Goal: Task Accomplishment & Management: Use online tool/utility

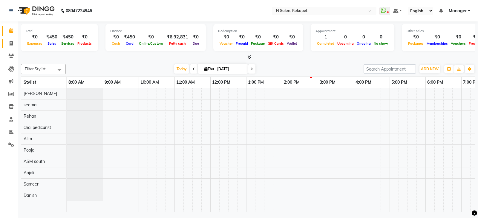
click at [12, 43] on icon at bounding box center [11, 43] width 3 height 4
select select "7256"
select select "service"
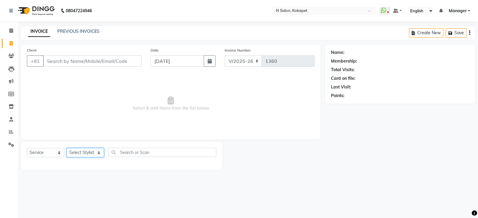
click at [87, 151] on select "Select Stylist [PERSON_NAME] ASM south [PERSON_NAME] pedicurist [DEMOGRAPHIC_DA…" at bounding box center [85, 152] width 37 height 9
select select "70889"
click at [67, 149] on select "Select Stylist [PERSON_NAME] ASM south [PERSON_NAME] pedicurist [DEMOGRAPHIC_DA…" at bounding box center [85, 152] width 37 height 9
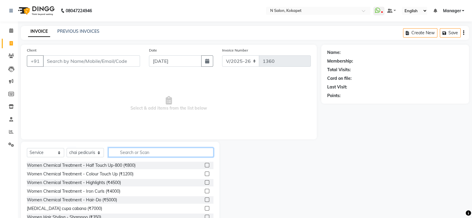
click at [140, 151] on input "text" at bounding box center [160, 152] width 105 height 9
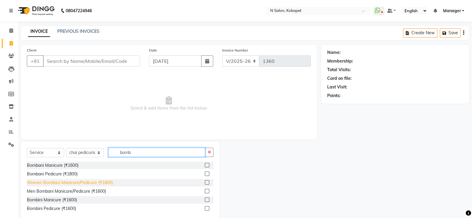
type input "bomb"
click at [102, 184] on div "Women Bombani Manicure/Pedicure (₹1600)" at bounding box center [70, 183] width 86 height 6
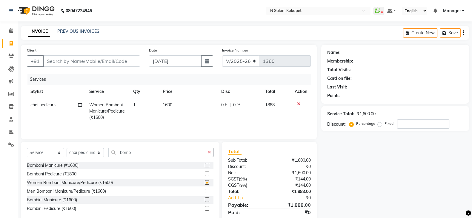
checkbox input "false"
drag, startPoint x: 136, startPoint y: 151, endPoint x: 73, endPoint y: 160, distance: 64.4
click at [73, 160] on div "Select Service Product Membership Package Voucher Prepaid Gift Card Select Styl…" at bounding box center [120, 155] width 187 height 14
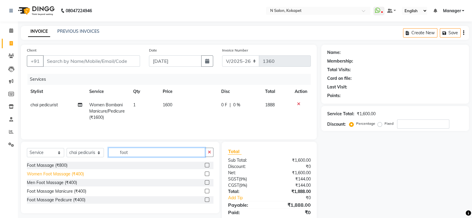
type input "foot"
click at [61, 175] on div "Women Foot Massage (₹400)" at bounding box center [55, 174] width 57 height 6
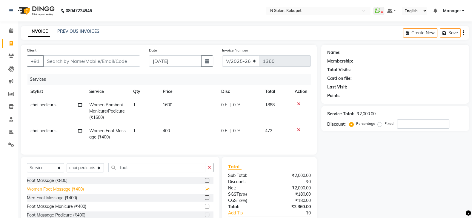
checkbox input "false"
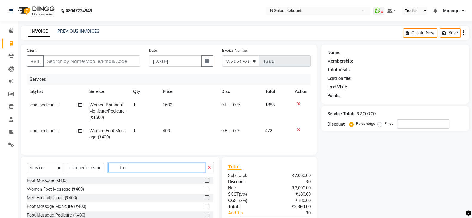
drag, startPoint x: 149, startPoint y: 170, endPoint x: 64, endPoint y: 165, distance: 84.9
click at [64, 165] on div "Select Service Product Membership Package Voucher Prepaid Gift Card Select Styl…" at bounding box center [120, 193] width 198 height 72
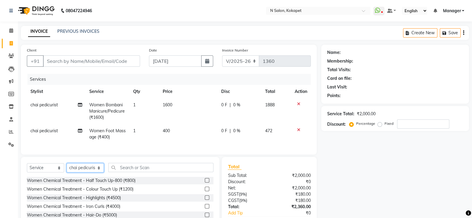
click at [86, 173] on select "Select Stylist [PERSON_NAME] ASM south [PERSON_NAME] pedicurist [DEMOGRAPHIC_DA…" at bounding box center [85, 168] width 37 height 9
select select "90082"
click at [67, 170] on select "Select Stylist [PERSON_NAME] ASM south [PERSON_NAME] pedicurist [DEMOGRAPHIC_DA…" at bounding box center [85, 168] width 37 height 9
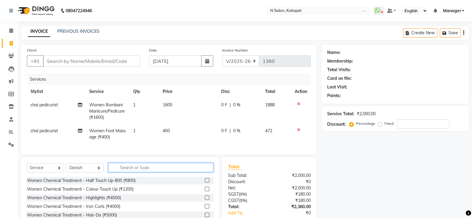
click at [136, 170] on input "text" at bounding box center [160, 167] width 105 height 9
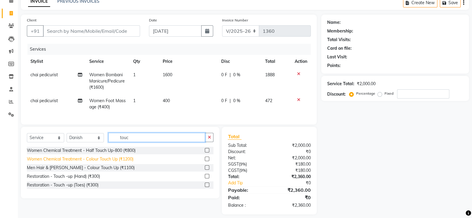
scroll to position [32, 0]
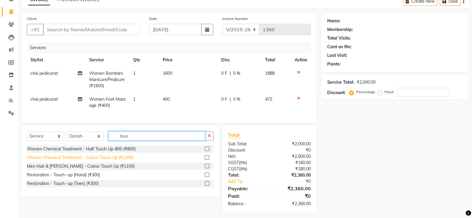
type input "touc"
click at [104, 161] on div "Women Chemical Treatment - Colour Touch Up (₹1200)" at bounding box center [80, 158] width 107 height 6
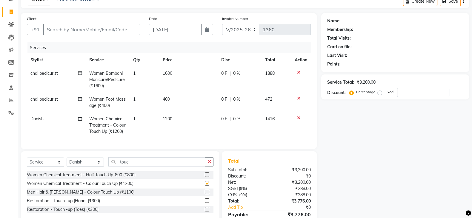
checkbox input "false"
click at [182, 116] on td "1200" at bounding box center [188, 126] width 58 height 26
select select "90082"
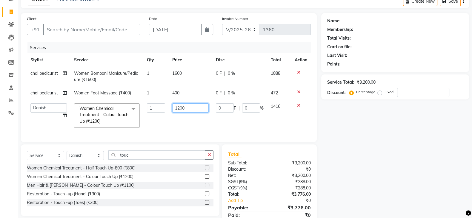
drag, startPoint x: 195, startPoint y: 110, endPoint x: 124, endPoint y: 113, distance: 71.1
click at [124, 113] on tr "[PERSON_NAME] ASM south [PERSON_NAME] pedicurist [DEMOGRAPHIC_DATA] Manager [PE…" at bounding box center [169, 116] width 284 height 32
type input "1800"
click at [177, 127] on td "1800" at bounding box center [190, 116] width 43 height 32
select select "90082"
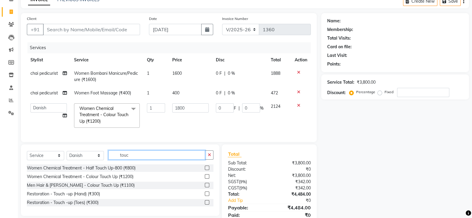
drag, startPoint x: 137, startPoint y: 163, endPoint x: 98, endPoint y: 159, distance: 38.7
click at [98, 159] on div "Select Service Product Membership Package Voucher Prepaid Gift Card Select Styl…" at bounding box center [120, 158] width 187 height 14
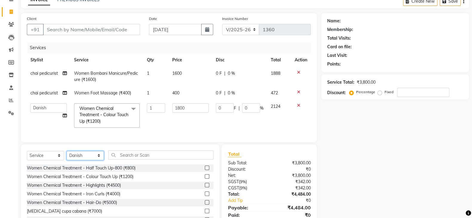
click at [98, 159] on select "Select Stylist [PERSON_NAME] ASM south [PERSON_NAME] pedicurist [DEMOGRAPHIC_DA…" at bounding box center [85, 155] width 37 height 9
select select "90078"
click at [67, 157] on select "Select Stylist [PERSON_NAME] ASM south [PERSON_NAME] pedicurist [DEMOGRAPHIC_DA…" at bounding box center [85, 155] width 37 height 9
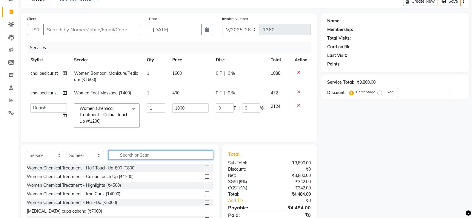
click at [129, 159] on input "text" at bounding box center [160, 155] width 105 height 9
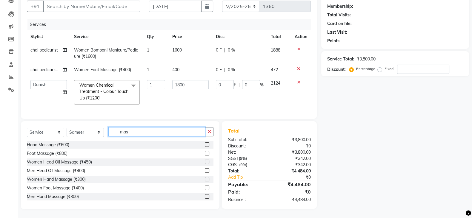
scroll to position [58, 0]
type input "mas"
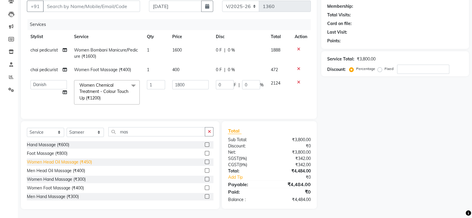
click at [64, 164] on div "Women Head Oil Massage (₹450)" at bounding box center [59, 162] width 65 height 6
checkbox input "false"
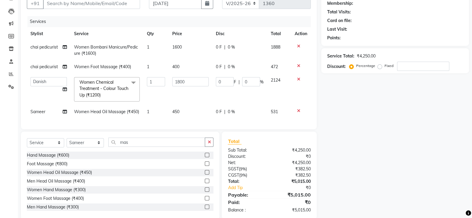
click at [196, 114] on td "450" at bounding box center [190, 111] width 43 height 13
select select "90078"
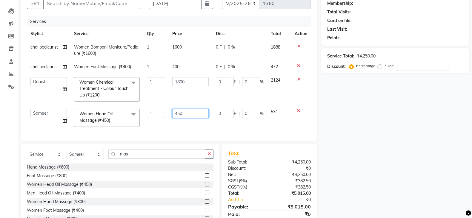
drag, startPoint x: 199, startPoint y: 110, endPoint x: 122, endPoint y: 113, distance: 76.4
click at [122, 113] on tr "[PERSON_NAME] ASM south [PERSON_NAME] pedicurist [DEMOGRAPHIC_DATA] Manager [PE…" at bounding box center [169, 117] width 284 height 25
type input "600"
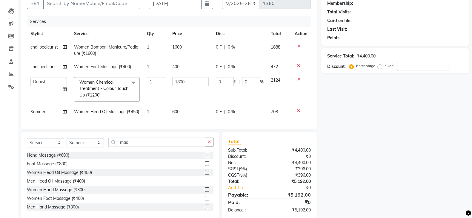
click at [155, 123] on div "Services Stylist Service Qty Price Disc Total Action chai pedicurist Women Bomb…" at bounding box center [169, 69] width 284 height 107
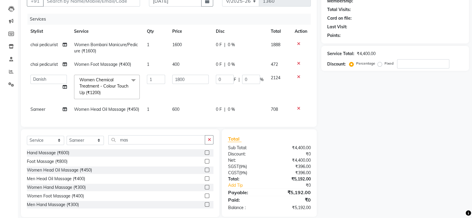
scroll to position [61, 0]
click at [85, 141] on select "Select Stylist [PERSON_NAME] ASM south [PERSON_NAME] pedicurist [DEMOGRAPHIC_DA…" at bounding box center [85, 140] width 37 height 9
select select "89511"
click at [67, 141] on select "Select Stylist [PERSON_NAME] ASM south [PERSON_NAME] pedicurist [DEMOGRAPHIC_DA…" at bounding box center [85, 140] width 37 height 9
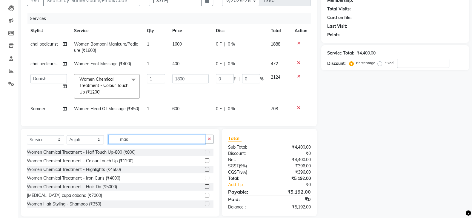
drag, startPoint x: 138, startPoint y: 146, endPoint x: 63, endPoint y: 150, distance: 75.0
click at [63, 149] on div "Select Service Product Membership Package Voucher Prepaid Gift Card Select Styl…" at bounding box center [120, 142] width 187 height 14
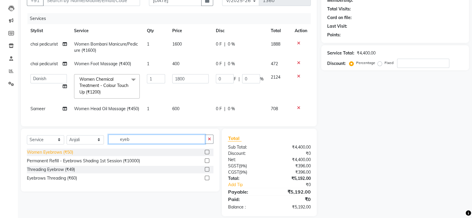
type input "eyeb"
click at [61, 156] on div "Women Eyebrows (₹50)" at bounding box center [50, 153] width 46 height 6
checkbox input "false"
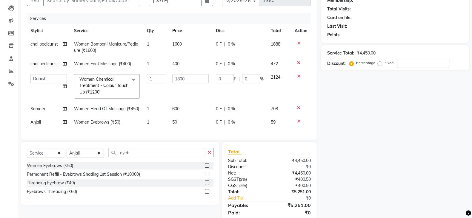
scroll to position [87, 0]
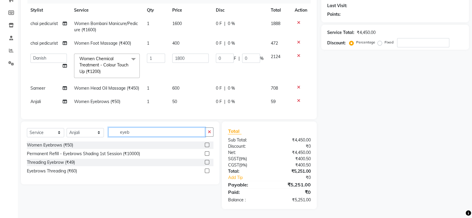
drag, startPoint x: 145, startPoint y: 128, endPoint x: 0, endPoint y: 144, distance: 145.9
click at [0, 144] on app-home "08047224946 Select Location × N Salon, Kokapet WhatsApp Status ✕ Status: Discon…" at bounding box center [236, 69] width 472 height 300
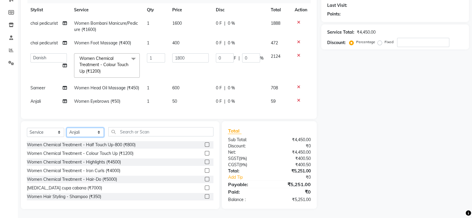
click at [97, 131] on select "Select Stylist [PERSON_NAME] ASM south [PERSON_NAME] pedicurist [DEMOGRAPHIC_DA…" at bounding box center [85, 132] width 37 height 9
select select "63213"
click at [67, 128] on select "Select Stylist [PERSON_NAME] ASM south [PERSON_NAME] pedicurist [DEMOGRAPHIC_DA…" at bounding box center [85, 132] width 37 height 9
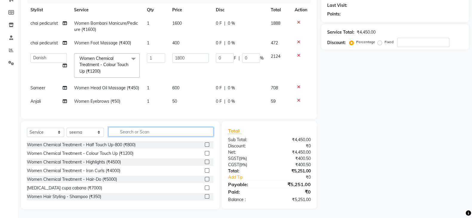
click at [151, 134] on input "text" at bounding box center [160, 131] width 105 height 9
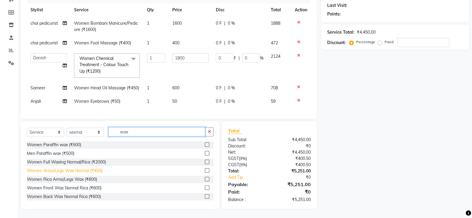
type input "wax"
click at [90, 170] on div "Women Arms/Legs Wax Normal (₹450)" at bounding box center [65, 171] width 76 height 6
checkbox input "false"
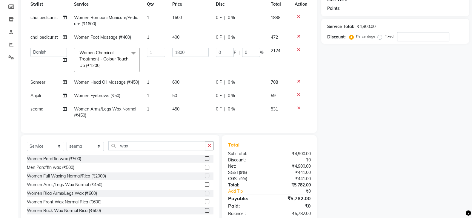
click at [178, 112] on span "450" at bounding box center [175, 109] width 7 height 5
select select "63213"
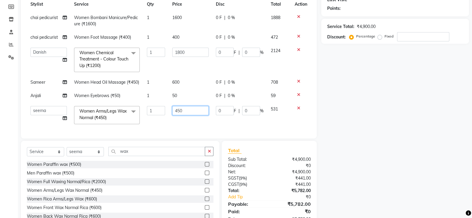
drag, startPoint x: 188, startPoint y: 111, endPoint x: 121, endPoint y: 120, distance: 68.1
click at [121, 120] on tr "[PERSON_NAME] ASM south [PERSON_NAME] pedicurist [DEMOGRAPHIC_DATA] Manager [PE…" at bounding box center [169, 115] width 284 height 25
type input "500"
click at [161, 123] on div "Services Stylist Service Qty Price Disc Total Action chai pedicurist Women Bomb…" at bounding box center [169, 60] width 284 height 146
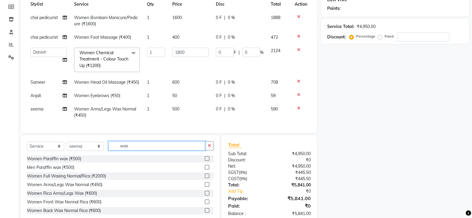
drag, startPoint x: 144, startPoint y: 156, endPoint x: 89, endPoint y: 153, distance: 55.3
click at [89, 153] on div "Select Service Product Membership Package Voucher Prepaid Gift Card Select Styl…" at bounding box center [120, 148] width 187 height 14
type input "wax"
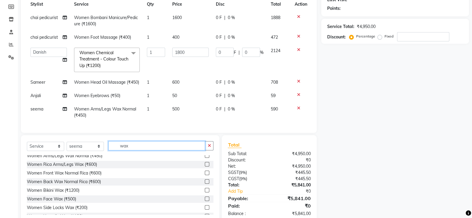
scroll to position [19, 0]
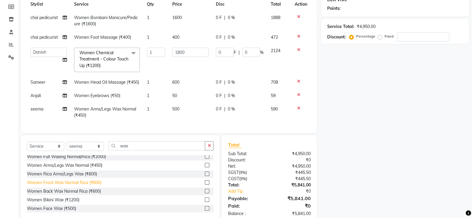
click at [82, 186] on div "Women Front Wax Normal Rica (₹600)" at bounding box center [64, 183] width 75 height 6
checkbox input "false"
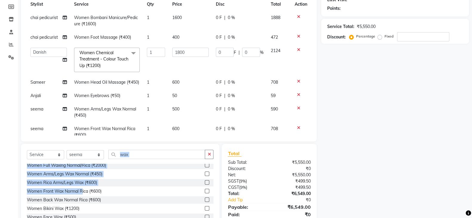
scroll to position [0, 0]
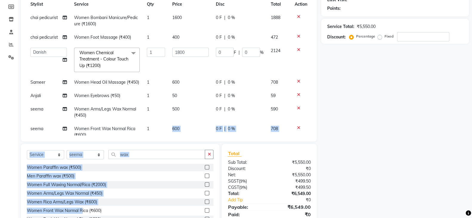
drag, startPoint x: 82, startPoint y: 187, endPoint x: 164, endPoint y: 141, distance: 94.9
click at [164, 141] on div "Client +91 Date [DATE] Invoice Number V/2025 V/[PHONE_NUMBER] Services Stylist …" at bounding box center [168, 94] width 305 height 275
click at [164, 141] on div "Client +91 Date [DATE] Invoice Number V/2025 V/[PHONE_NUMBER] Services Stylist …" at bounding box center [169, 49] width 296 height 184
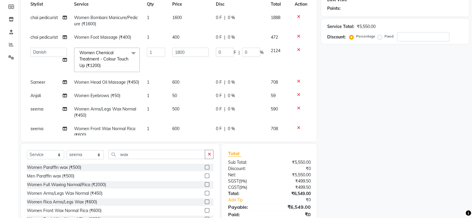
scroll to position [16, 0]
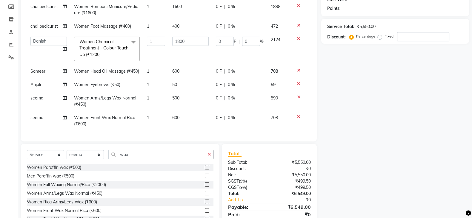
click at [182, 113] on td "600" at bounding box center [190, 121] width 43 height 20
select select "63213"
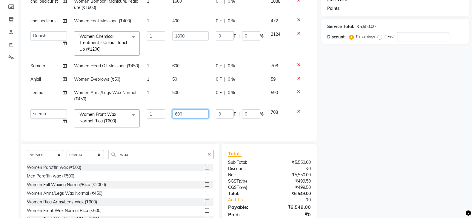
drag, startPoint x: 189, startPoint y: 114, endPoint x: 160, endPoint y: 107, distance: 29.2
click at [160, 107] on tr "[PERSON_NAME] ASM south [PERSON_NAME] pedicurist [DEMOGRAPHIC_DATA] Manager [PE…" at bounding box center [169, 118] width 284 height 25
type input "700"
click at [163, 124] on td "1" at bounding box center [155, 118] width 25 height 25
select select "63213"
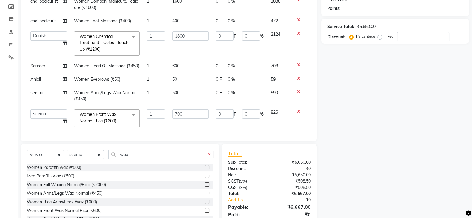
drag, startPoint x: 135, startPoint y: 149, endPoint x: 133, endPoint y: 152, distance: 3.6
click at [133, 152] on div "Select Service Product Membership Package Voucher Prepaid Gift Card Select Styl…" at bounding box center [120, 188] width 198 height 88
drag, startPoint x: 133, startPoint y: 152, endPoint x: 78, endPoint y: 155, distance: 55.3
click at [78, 155] on div "Select Service Product Membership Package Voucher Prepaid Gift Card Select Styl…" at bounding box center [120, 157] width 187 height 14
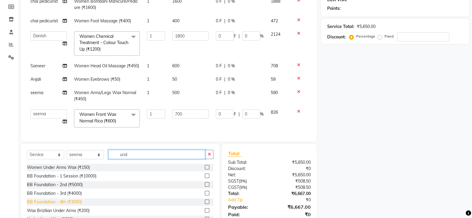
scroll to position [1, 0]
type input "und"
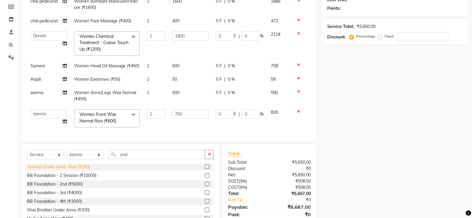
click at [72, 167] on div "Women Under Arms Wax (₹150)" at bounding box center [58, 167] width 63 height 6
checkbox input "false"
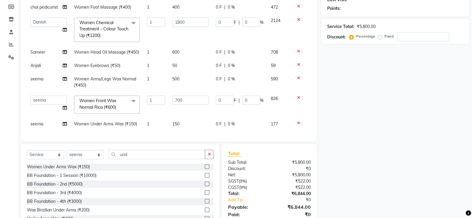
click at [183, 119] on td "150" at bounding box center [190, 124] width 43 height 13
select select "63213"
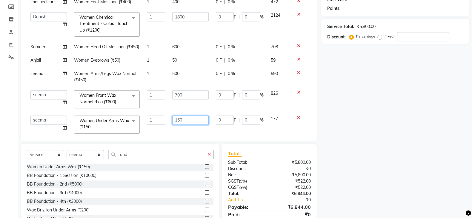
click at [185, 120] on input "150" at bounding box center [190, 120] width 36 height 9
drag, startPoint x: 185, startPoint y: 120, endPoint x: 156, endPoint y: 121, distance: 29.6
click at [156, 121] on tr "[PERSON_NAME] ASM south [PERSON_NAME] pedicurist [DEMOGRAPHIC_DATA] Manager [PE…" at bounding box center [169, 124] width 284 height 25
type input "200"
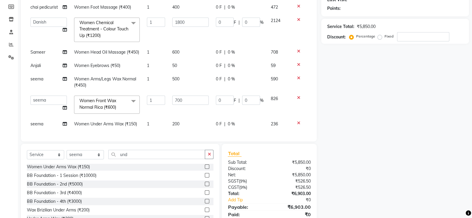
click at [169, 128] on div "Services Stylist Service Qty Price Disc Total Action chai pedicurist Women Bomb…" at bounding box center [169, 61] width 284 height 149
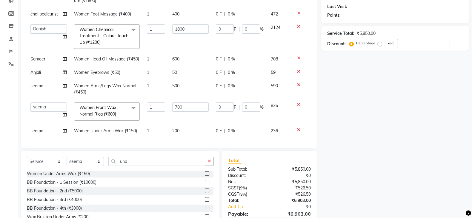
scroll to position [84, 0]
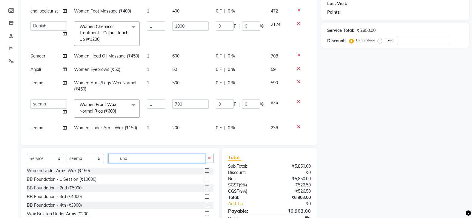
drag, startPoint x: 133, startPoint y: 160, endPoint x: 65, endPoint y: 148, distance: 68.5
click at [65, 148] on div "Select Service Product Membership Package Voucher Prepaid Gift Card Select Styl…" at bounding box center [120, 192] width 198 height 88
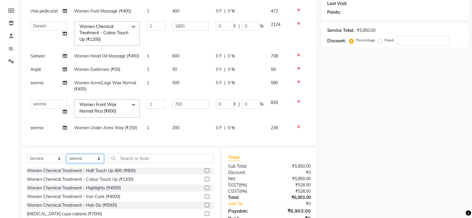
click at [87, 161] on select "Select Stylist [PERSON_NAME] ASM south [PERSON_NAME] pedicurist [DEMOGRAPHIC_DA…" at bounding box center [85, 158] width 37 height 9
select select "90078"
click at [67, 155] on select "Select Stylist [PERSON_NAME] ASM south [PERSON_NAME] pedicurist [DEMOGRAPHIC_DA…" at bounding box center [85, 158] width 37 height 9
click at [129, 159] on input "text" at bounding box center [160, 158] width 105 height 9
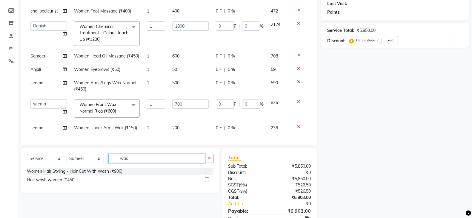
scroll to position [0, 0]
type input "wash"
click at [59, 179] on div "Hair wash women (₹450)" at bounding box center [51, 180] width 49 height 6
checkbox input "false"
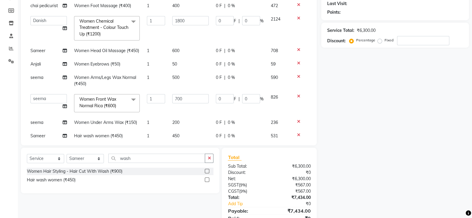
scroll to position [49, 0]
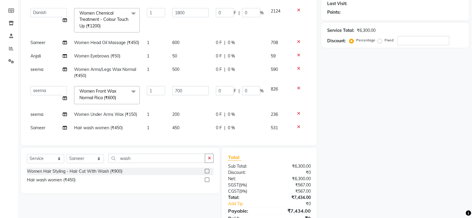
click at [172, 150] on div "Select Service Product Membership Package Voucher Prepaid Gift Card Select Styl…" at bounding box center [120, 171] width 198 height 46
drag, startPoint x: 170, startPoint y: 161, endPoint x: 73, endPoint y: 158, distance: 97.4
click at [73, 158] on div "Select Service Product Membership Package Voucher Prepaid Gift Card Select Styl…" at bounding box center [120, 161] width 187 height 14
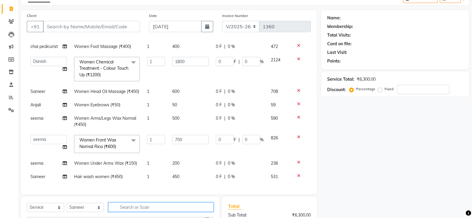
scroll to position [0, 0]
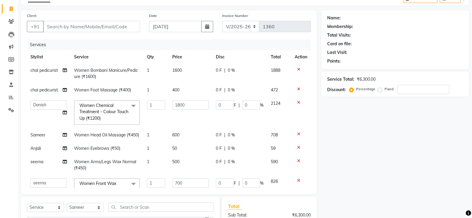
click at [356, 150] on div "Name: Membership: Total Visits: Card on file: Last Visit: Points: Service Total…" at bounding box center [397, 147] width 152 height 275
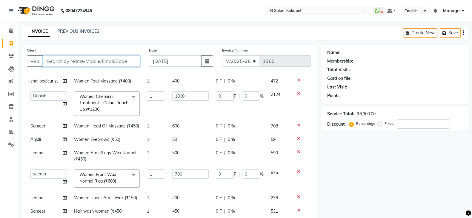
click at [90, 58] on input "Client" at bounding box center [91, 61] width 97 height 11
type input "9"
type input "0"
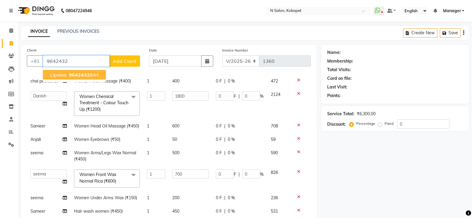
click at [85, 73] on span "9642432" at bounding box center [79, 75] width 21 height 6
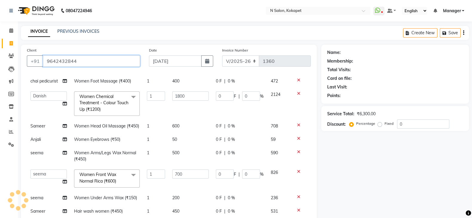
type input "9642432844"
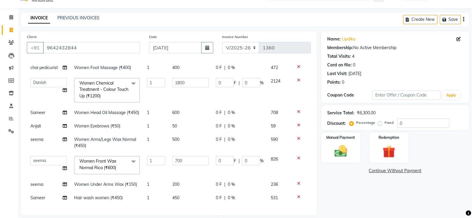
scroll to position [110, 0]
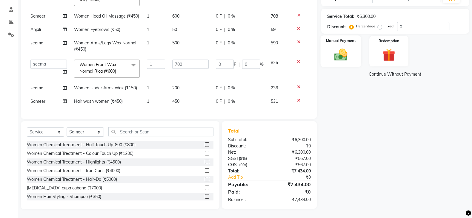
click at [339, 49] on img at bounding box center [340, 54] width 21 height 15
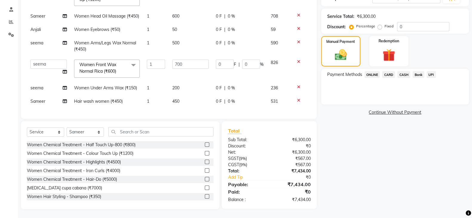
click at [374, 75] on span "ONLINE" at bounding box center [372, 74] width 16 height 7
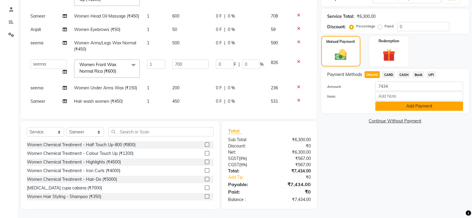
click at [394, 107] on button "Add Payment" at bounding box center [419, 106] width 88 height 9
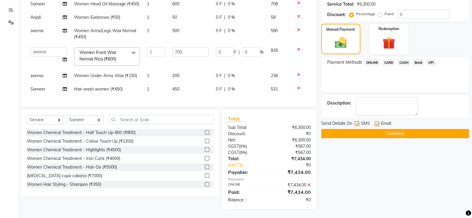
click at [378, 130] on button "Checkout" at bounding box center [395, 133] width 148 height 9
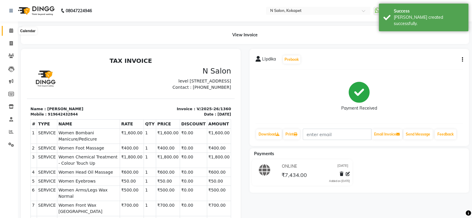
click at [11, 30] on icon at bounding box center [11, 30] width 4 height 4
